Goal: Use online tool/utility: Utilize a website feature to perform a specific function

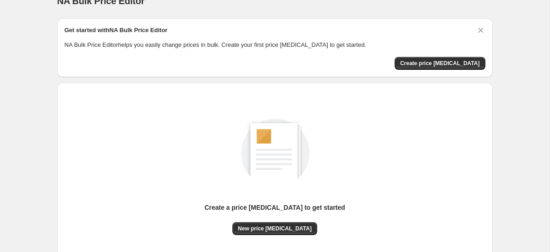
scroll to position [17, 0]
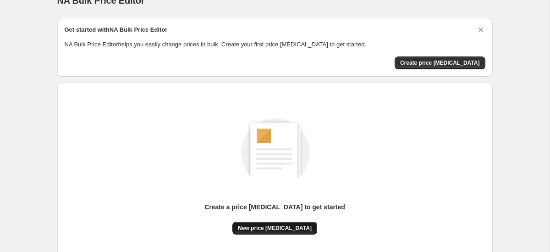
click at [267, 224] on button "New price [MEDICAL_DATA]" at bounding box center [274, 227] width 85 height 13
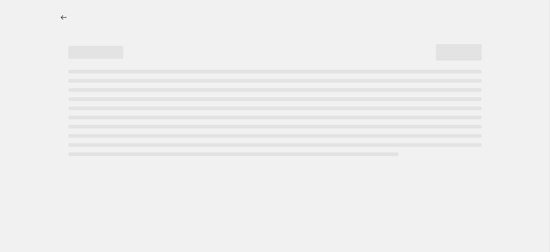
select select "percentage"
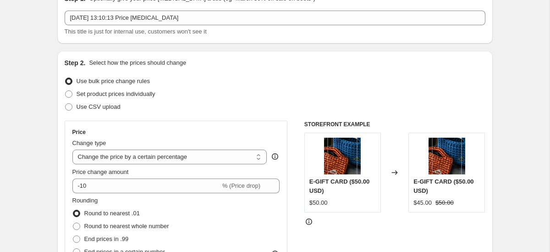
scroll to position [43, 0]
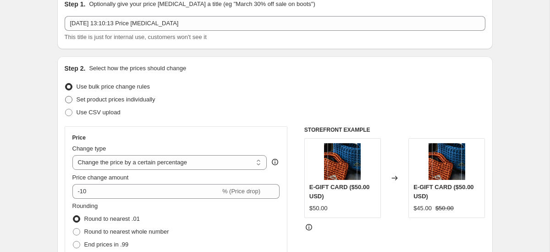
click at [77, 102] on span "Set product prices individually" at bounding box center [116, 99] width 79 height 7
click at [66, 96] on input "Set product prices individually" at bounding box center [65, 96] width 0 height 0
radio input "true"
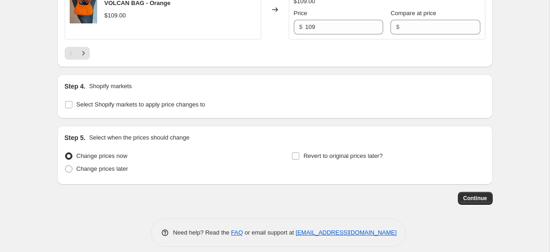
scroll to position [1554, 0]
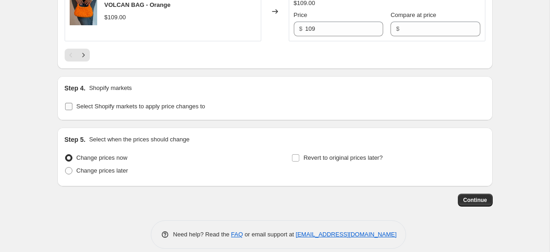
click at [68, 107] on input "Select Shopify markets to apply price changes to" at bounding box center [68, 106] width 7 height 7
checkbox input "true"
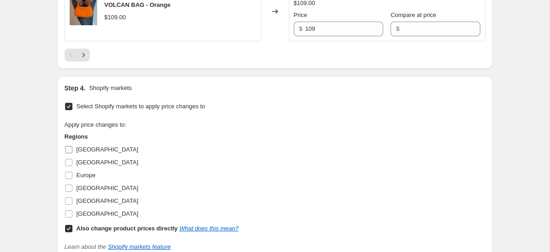
click at [73, 149] on label "[GEOGRAPHIC_DATA]" at bounding box center [102, 149] width 74 height 13
click at [72, 149] on input "[GEOGRAPHIC_DATA]" at bounding box center [68, 149] width 7 height 7
checkbox input "true"
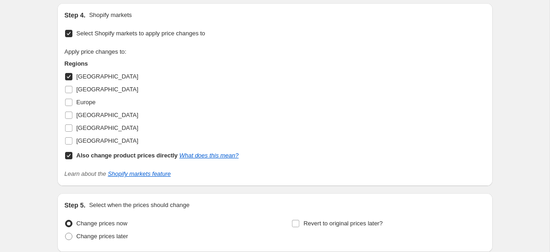
scroll to position [1641, 0]
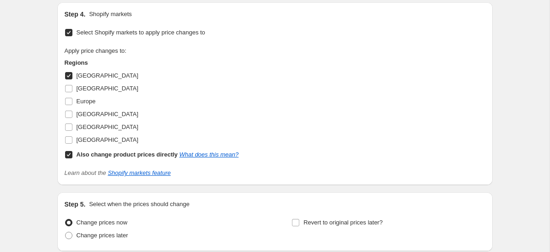
click at [69, 154] on input "Also change product prices directly What does this mean?" at bounding box center [68, 154] width 7 height 7
checkbox input "false"
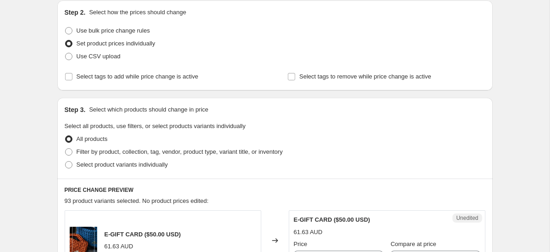
scroll to position [101, 0]
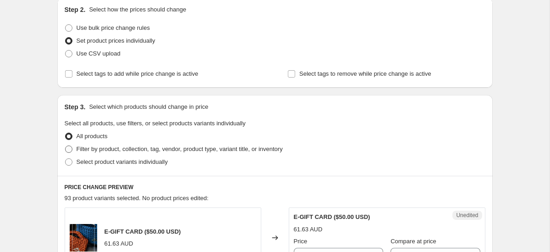
click at [69, 148] on span at bounding box center [68, 148] width 7 height 7
click at [66, 146] on input "Filter by product, collection, tag, vendor, product type, variant title, or inv…" at bounding box center [65, 145] width 0 height 0
radio input "true"
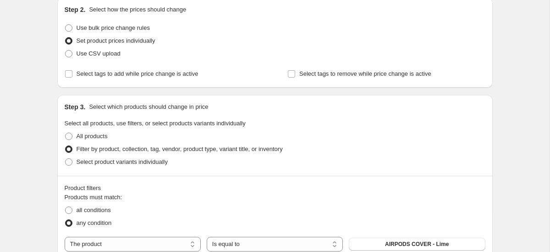
scroll to position [144, 0]
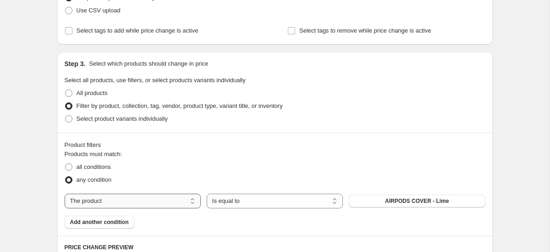
click at [163, 201] on select "The product The product's collection The product's tag The product's vendor The…" at bounding box center [133, 201] width 136 height 15
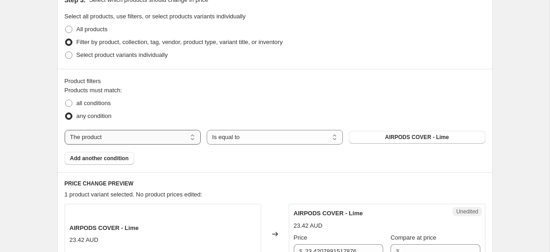
scroll to position [212, 0]
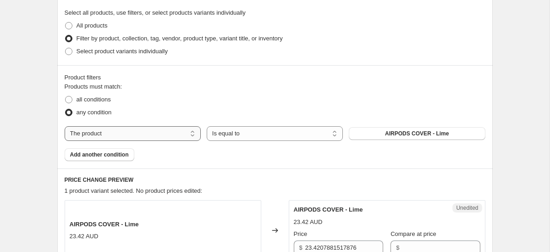
click at [193, 134] on select "The product The product's collection The product's tag The product's vendor The…" at bounding box center [133, 133] width 136 height 15
click at [69, 98] on span at bounding box center [68, 99] width 7 height 7
click at [66, 96] on input "all conditions" at bounding box center [65, 96] width 0 height 0
radio input "true"
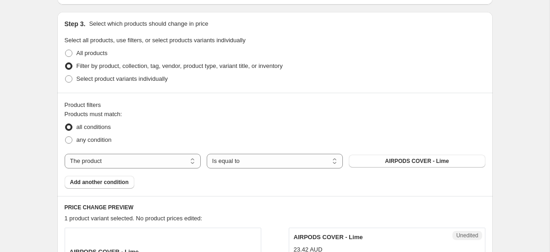
scroll to position [182, 0]
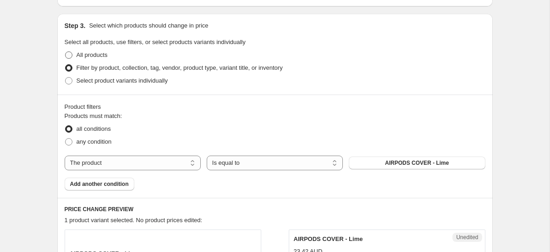
click at [71, 56] on span at bounding box center [68, 54] width 7 height 7
click at [66, 52] on input "All products" at bounding box center [65, 51] width 0 height 0
radio input "true"
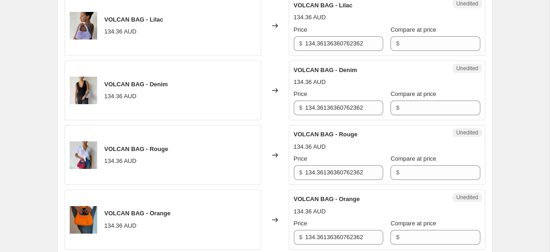
scroll to position [1340, 0]
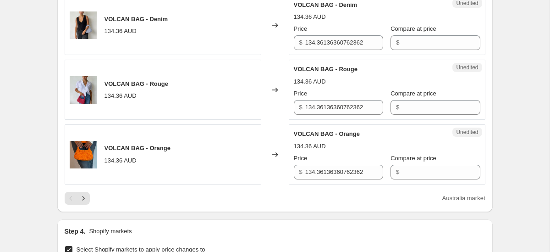
scroll to position [1406, 0]
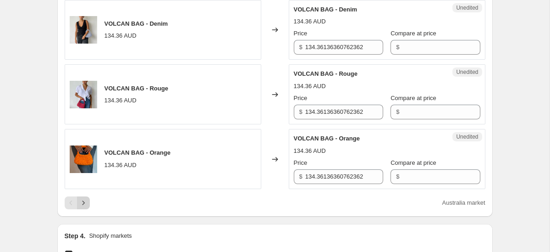
click at [87, 202] on icon "Next" at bounding box center [83, 202] width 9 height 9
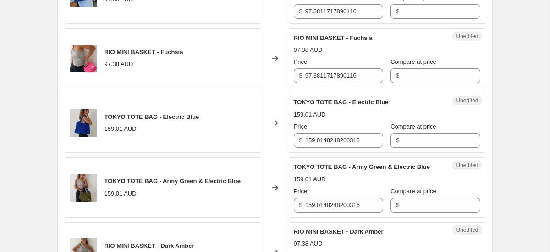
scroll to position [1116, 0]
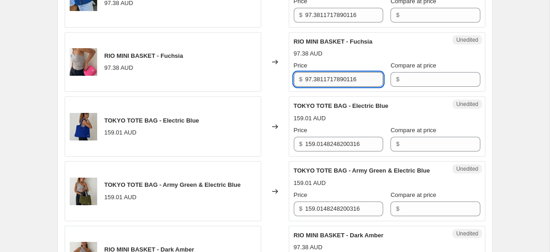
click at [328, 76] on input "97.3811717890116" at bounding box center [344, 79] width 78 height 15
click at [325, 80] on input "97.3811717890116" at bounding box center [344, 79] width 78 height 15
type input "7"
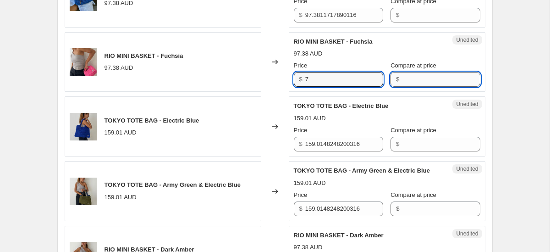
click at [410, 80] on input "Compare at price" at bounding box center [441, 79] width 78 height 15
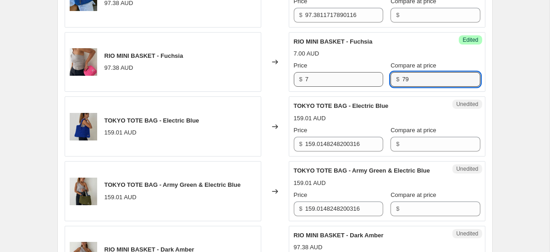
type input "79"
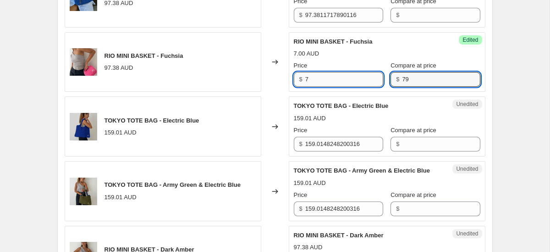
click at [331, 78] on input "7" at bounding box center [344, 79] width 78 height 15
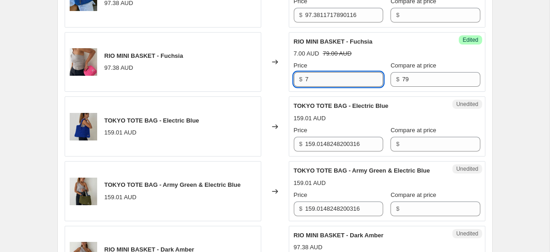
click at [331, 78] on input "7" at bounding box center [344, 79] width 78 height 15
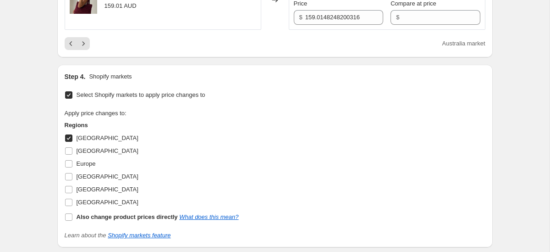
scroll to position [1712, 0]
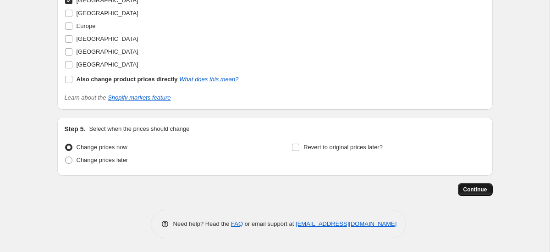
type input "47.40"
click at [470, 192] on span "Continue" at bounding box center [476, 189] width 24 height 7
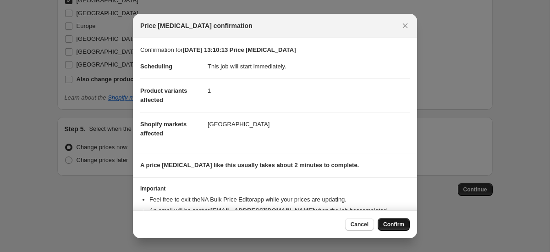
click at [389, 224] on span "Confirm" at bounding box center [393, 224] width 21 height 7
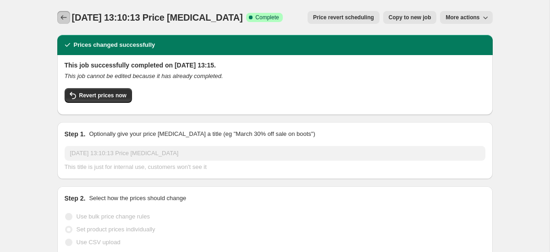
click at [64, 16] on icon "Price change jobs" at bounding box center [63, 17] width 9 height 9
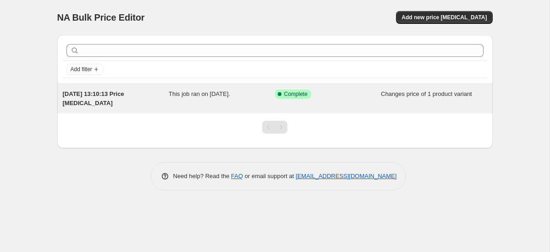
click at [124, 97] on span "[DATE] 13:10:13 Price [MEDICAL_DATA]" at bounding box center [93, 98] width 61 height 16
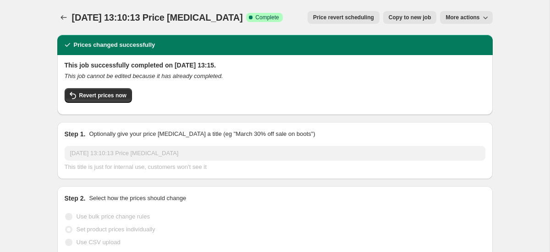
click at [454, 17] on span "More actions" at bounding box center [463, 17] width 34 height 7
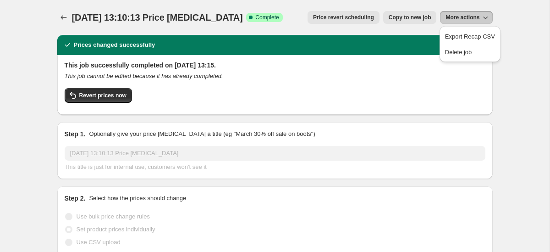
click at [413, 29] on div "[DATE] 13:10:13 Price [MEDICAL_DATA]. This page is ready [DATE] 13:10:13 Price …" at bounding box center [275, 17] width 436 height 35
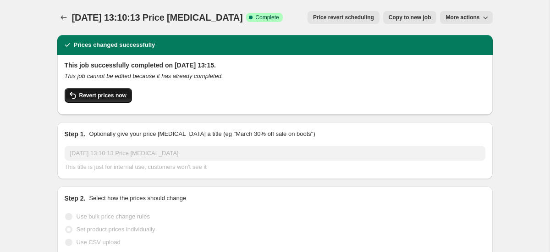
click at [113, 98] on span "Revert prices now" at bounding box center [102, 95] width 47 height 7
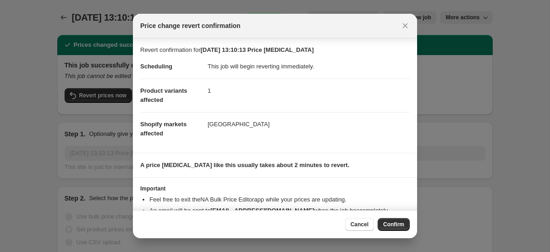
scroll to position [36, 0]
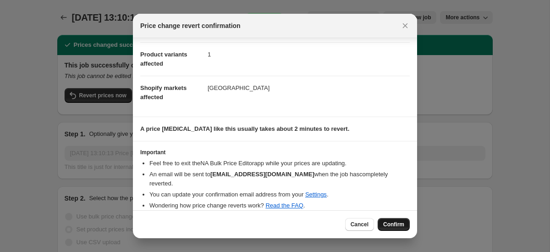
click at [393, 221] on span "Confirm" at bounding box center [393, 224] width 21 height 7
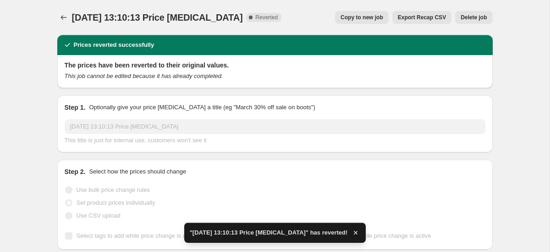
scroll to position [1, 0]
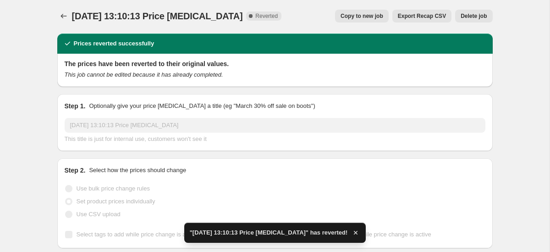
click at [480, 11] on button "Delete job" at bounding box center [473, 16] width 37 height 13
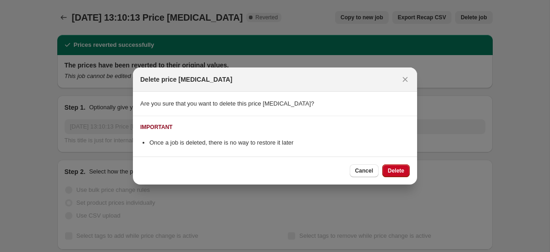
scroll to position [0, 0]
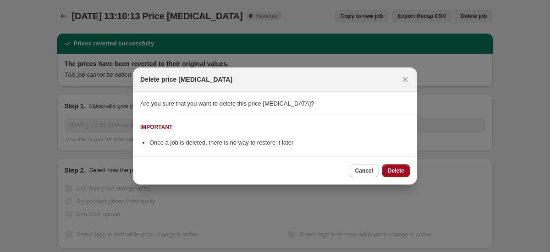
click at [399, 168] on span "Delete" at bounding box center [396, 170] width 17 height 7
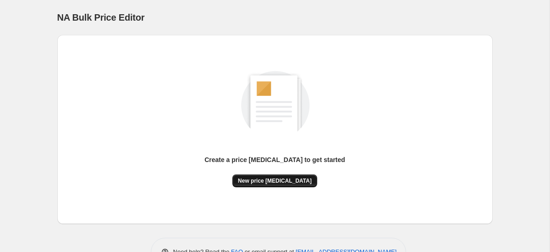
click at [300, 183] on span "New price [MEDICAL_DATA]" at bounding box center [275, 180] width 74 height 7
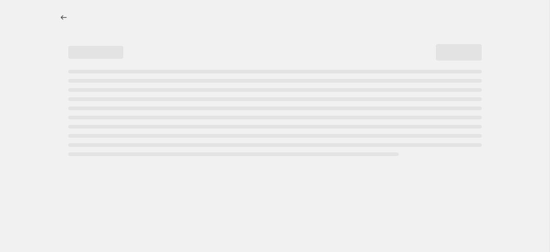
select select "percentage"
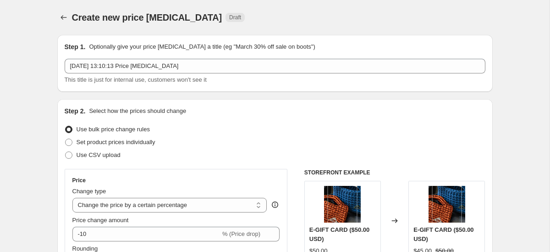
scroll to position [40, 0]
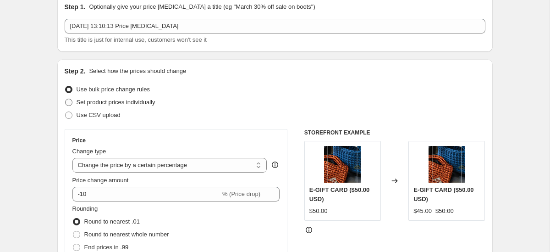
click at [111, 105] on span "Set product prices individually" at bounding box center [116, 102] width 79 height 7
click at [66, 99] on input "Set product prices individually" at bounding box center [65, 99] width 0 height 0
radio input "true"
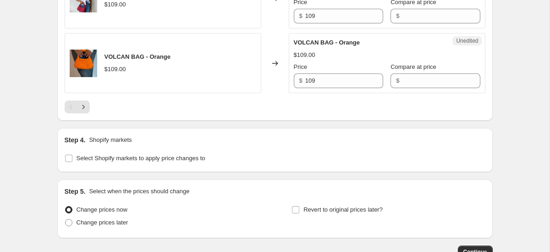
scroll to position [1565, 0]
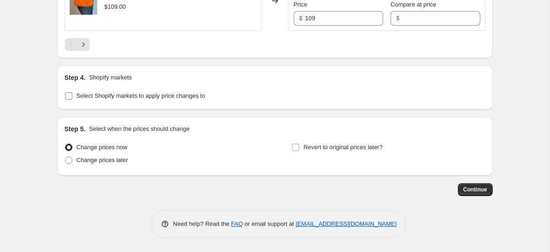
click at [72, 95] on span at bounding box center [69, 96] width 8 height 8
click at [66, 93] on input "Select Shopify markets to apply price changes to" at bounding box center [68, 95] width 7 height 7
checkbox input "true"
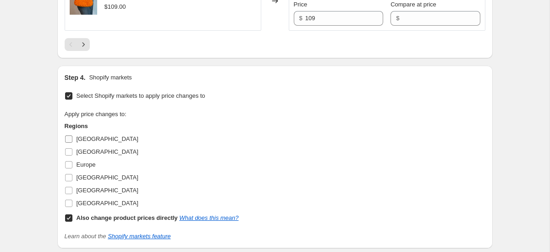
click at [87, 141] on span "[GEOGRAPHIC_DATA]" at bounding box center [108, 138] width 62 height 7
click at [72, 141] on input "[GEOGRAPHIC_DATA]" at bounding box center [68, 138] width 7 height 7
checkbox input "true"
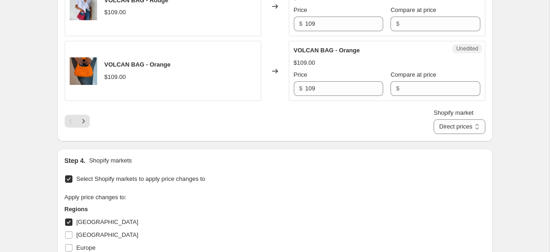
scroll to position [1492, 0]
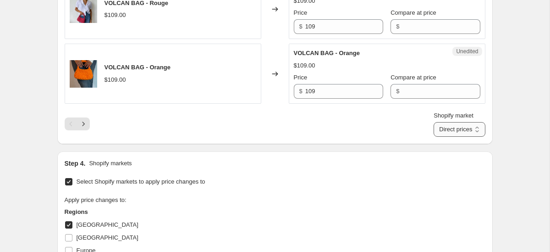
click at [451, 128] on select "Direct prices [GEOGRAPHIC_DATA]" at bounding box center [459, 129] width 51 height 15
select select "1282703429"
click at [442, 122] on select "Direct prices [GEOGRAPHIC_DATA]" at bounding box center [459, 129] width 51 height 15
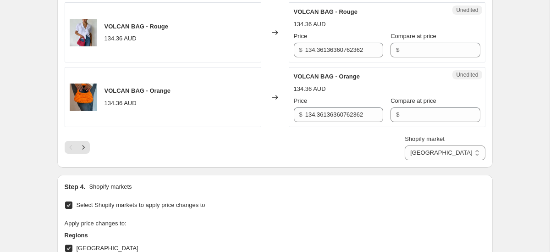
scroll to position [1486, 0]
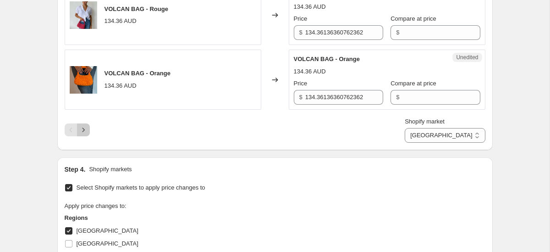
click at [85, 131] on icon "Next" at bounding box center [83, 129] width 9 height 9
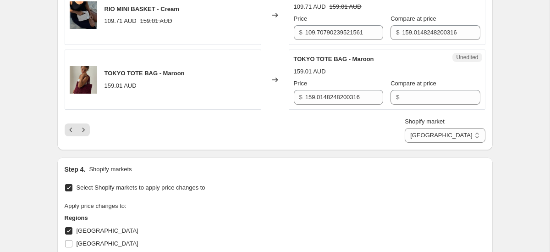
click at [71, 134] on icon "Previous" at bounding box center [70, 129] width 9 height 9
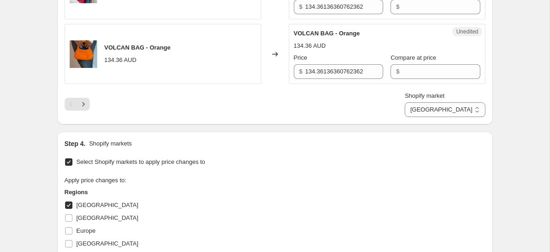
scroll to position [1438, 0]
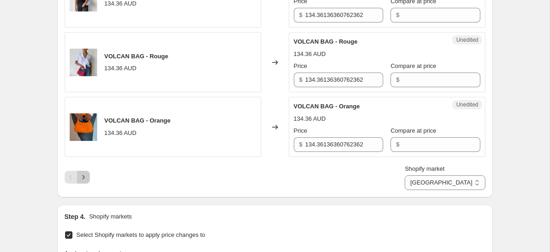
click at [88, 176] on button "Next" at bounding box center [83, 177] width 13 height 13
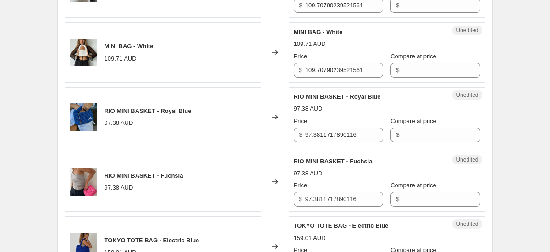
scroll to position [993, 0]
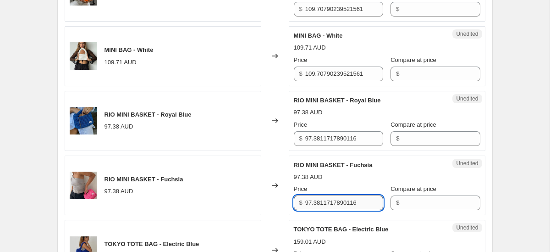
click at [332, 201] on input "97.3811717890116" at bounding box center [344, 202] width 78 height 15
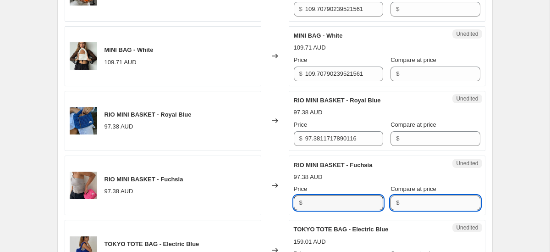
type input "97.3811717890116"
click at [409, 204] on input "Compare at price" at bounding box center [441, 202] width 78 height 15
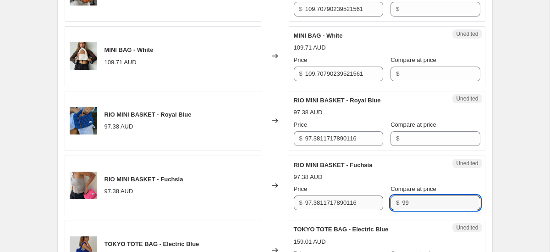
type input "99"
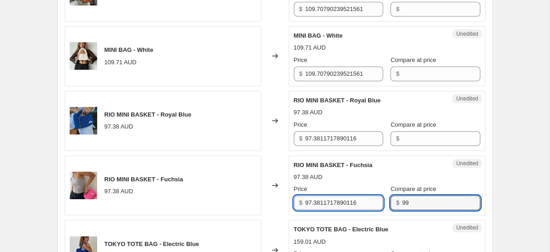
click at [338, 201] on input "97.3811717890116" at bounding box center [344, 202] width 78 height 15
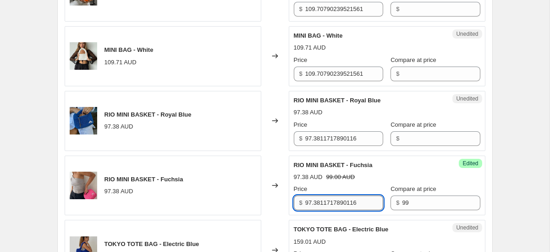
click at [325, 201] on input "97.3811717890116" at bounding box center [344, 202] width 78 height 15
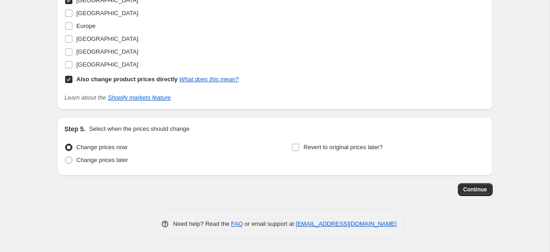
scroll to position [1725, 0]
type input "54.5"
click at [475, 188] on span "Continue" at bounding box center [476, 189] width 24 height 7
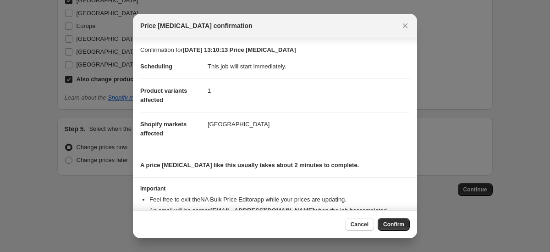
scroll to position [25, 0]
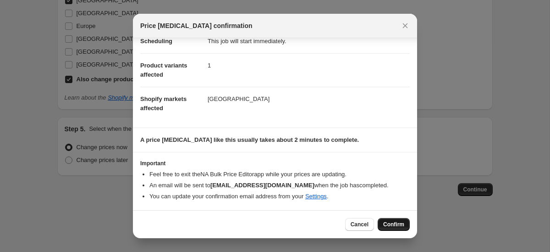
click at [396, 225] on span "Confirm" at bounding box center [393, 224] width 21 height 7
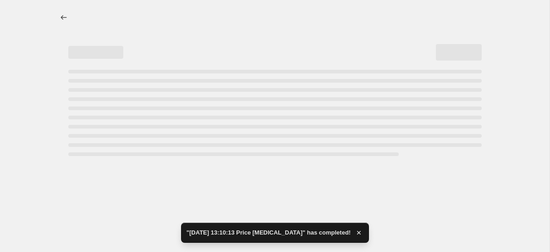
select select "1282703429"
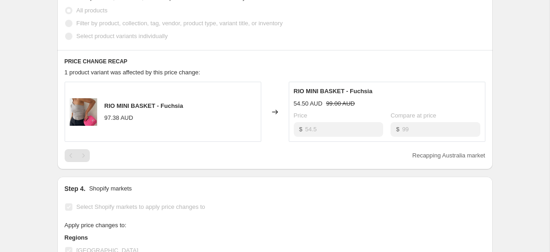
scroll to position [317, 0]
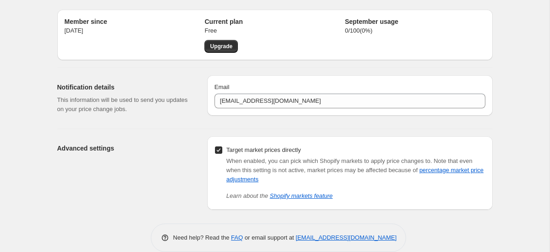
scroll to position [39, 0]
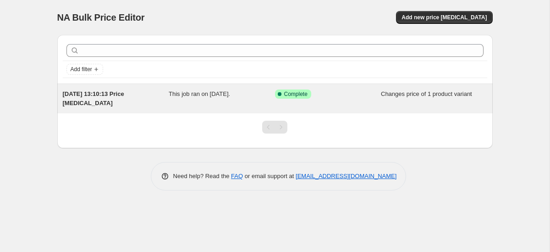
click at [188, 99] on div "This job ran on [DATE]." at bounding box center [222, 98] width 106 height 18
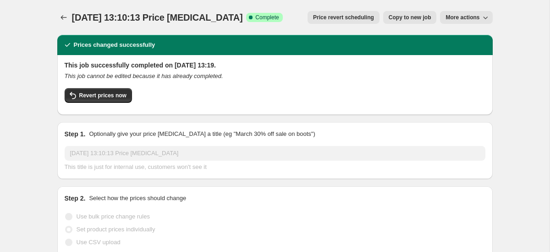
click at [464, 15] on span "More actions" at bounding box center [463, 17] width 34 height 7
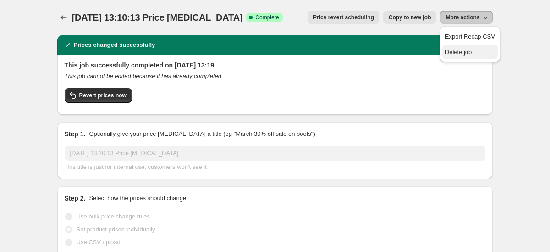
click at [465, 55] on span "Delete job" at bounding box center [470, 52] width 50 height 9
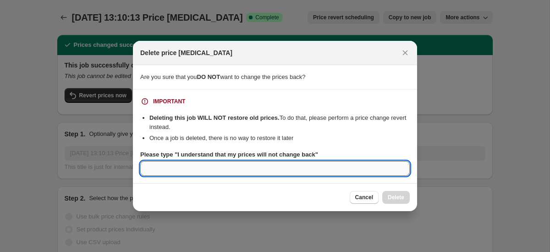
click at [312, 171] on input "Please type "I understand that my prices will not change back"" at bounding box center [275, 168] width 270 height 15
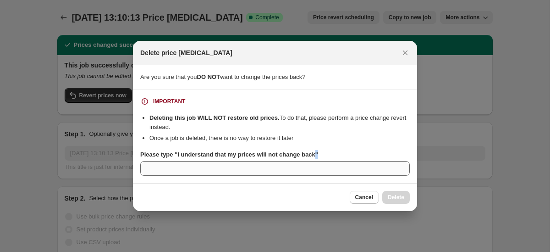
drag, startPoint x: 323, startPoint y: 153, endPoint x: 264, endPoint y: 161, distance: 59.7
click at [264, 161] on div "Please type "I understand that my prices will not change back"" at bounding box center [275, 163] width 270 height 26
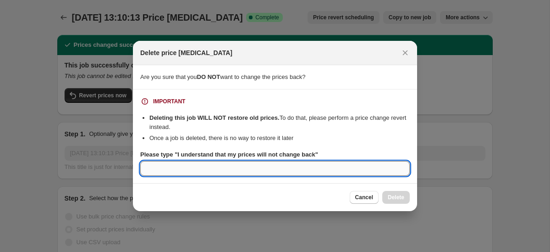
click at [257, 173] on input "Please type "I understand that my prices will not change back"" at bounding box center [275, 168] width 270 height 15
click at [363, 195] on span "Cancel" at bounding box center [364, 197] width 18 height 7
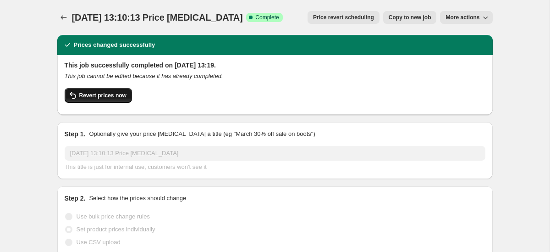
click at [119, 97] on span "Revert prices now" at bounding box center [102, 95] width 47 height 7
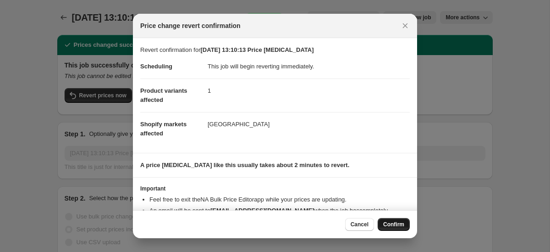
click at [388, 222] on span "Confirm" at bounding box center [393, 224] width 21 height 7
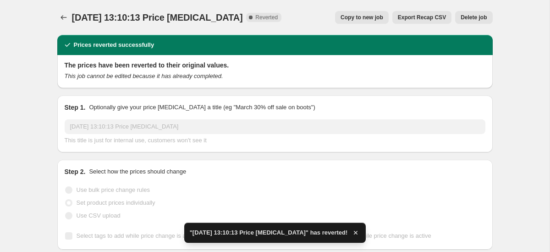
click at [469, 22] on button "Delete job" at bounding box center [473, 17] width 37 height 13
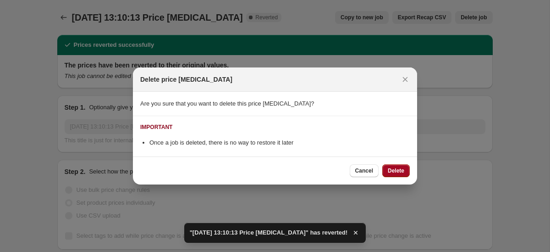
click at [399, 165] on button "Delete" at bounding box center [396, 170] width 28 height 13
